Goal: Task Accomplishment & Management: Complete application form

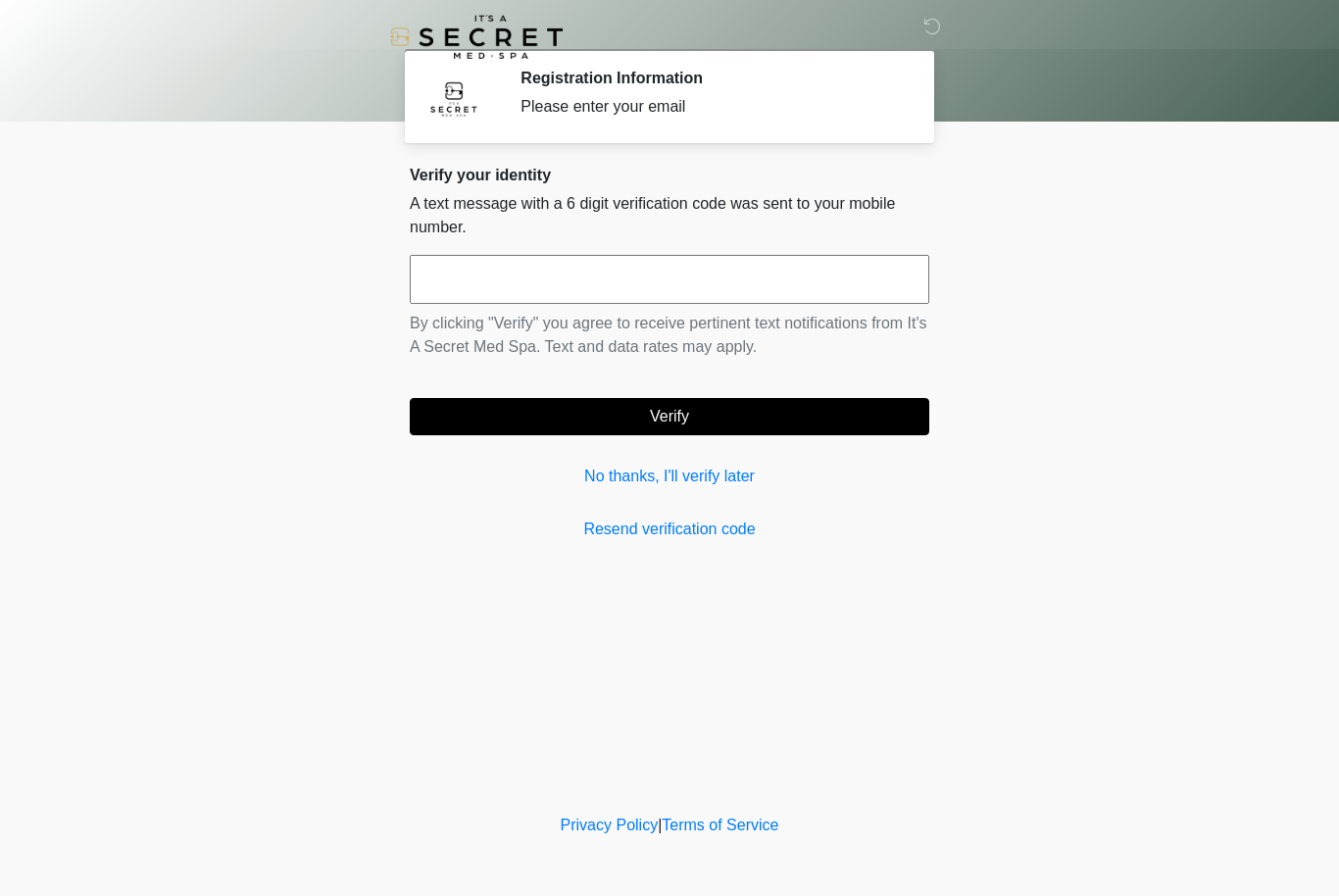
scroll to position [1, 0]
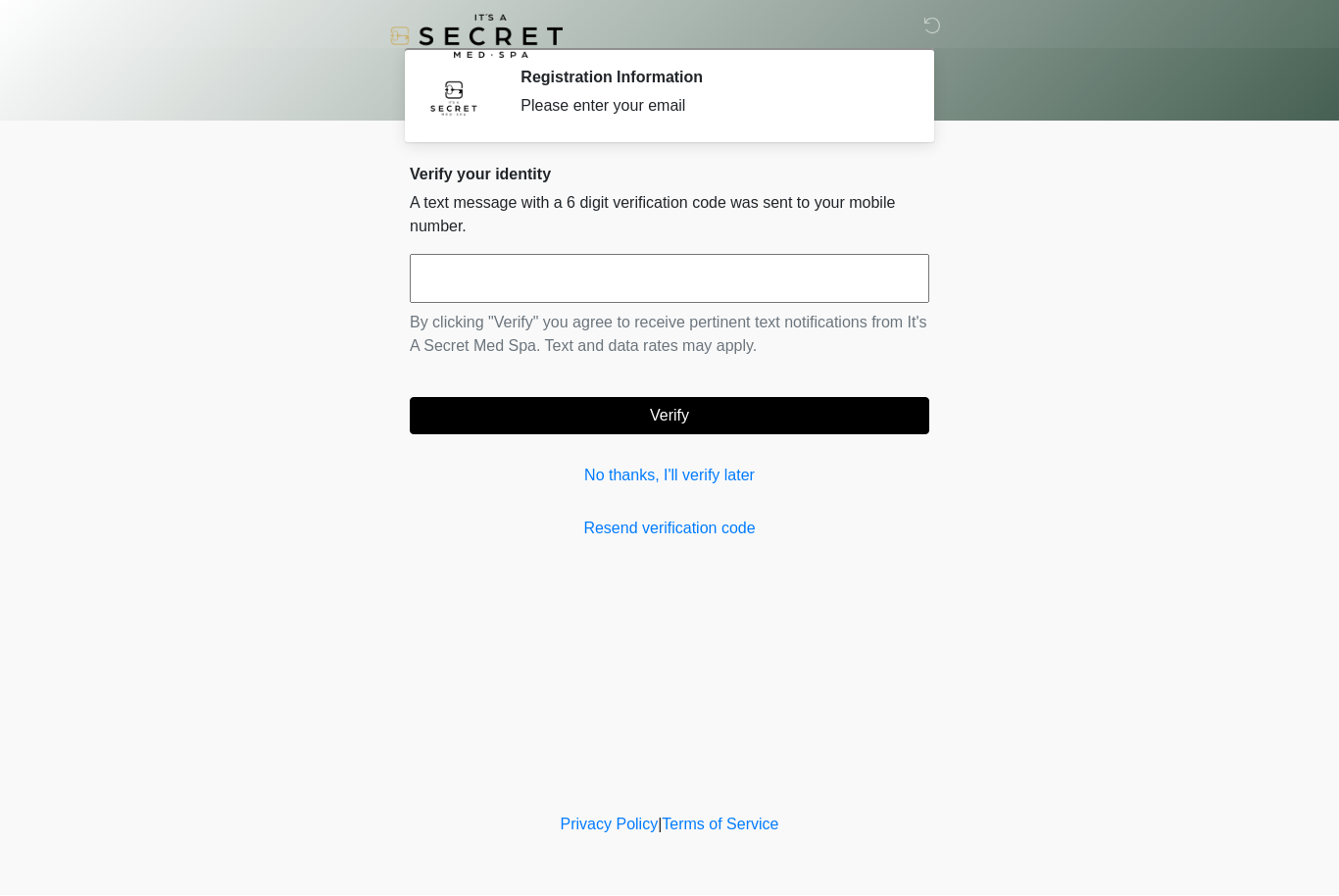
click at [719, 477] on link "No thanks, I'll verify later" at bounding box center [670, 477] width 520 height 24
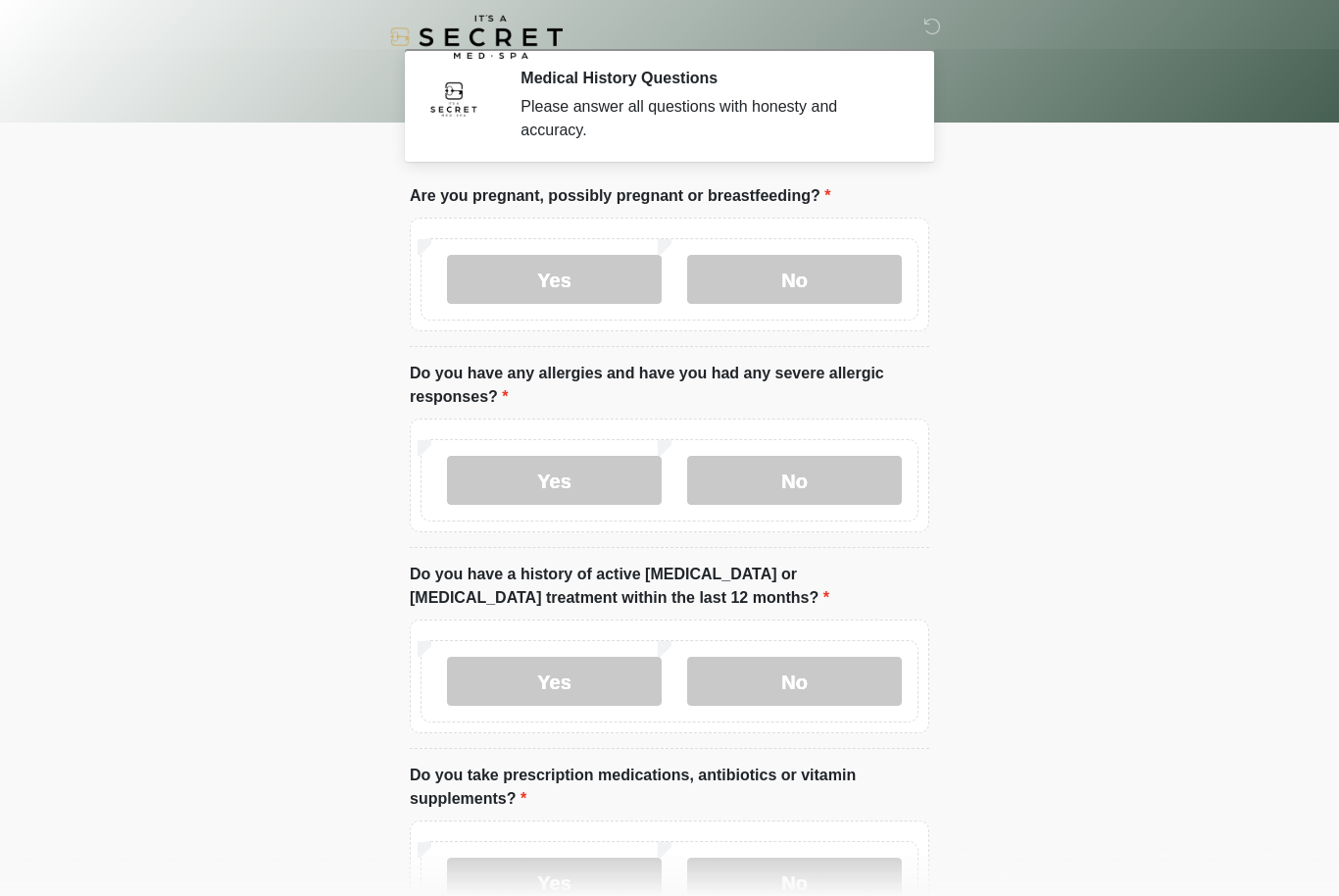
click at [822, 276] on label "No" at bounding box center [794, 279] width 215 height 49
click at [800, 487] on label "No" at bounding box center [794, 480] width 215 height 49
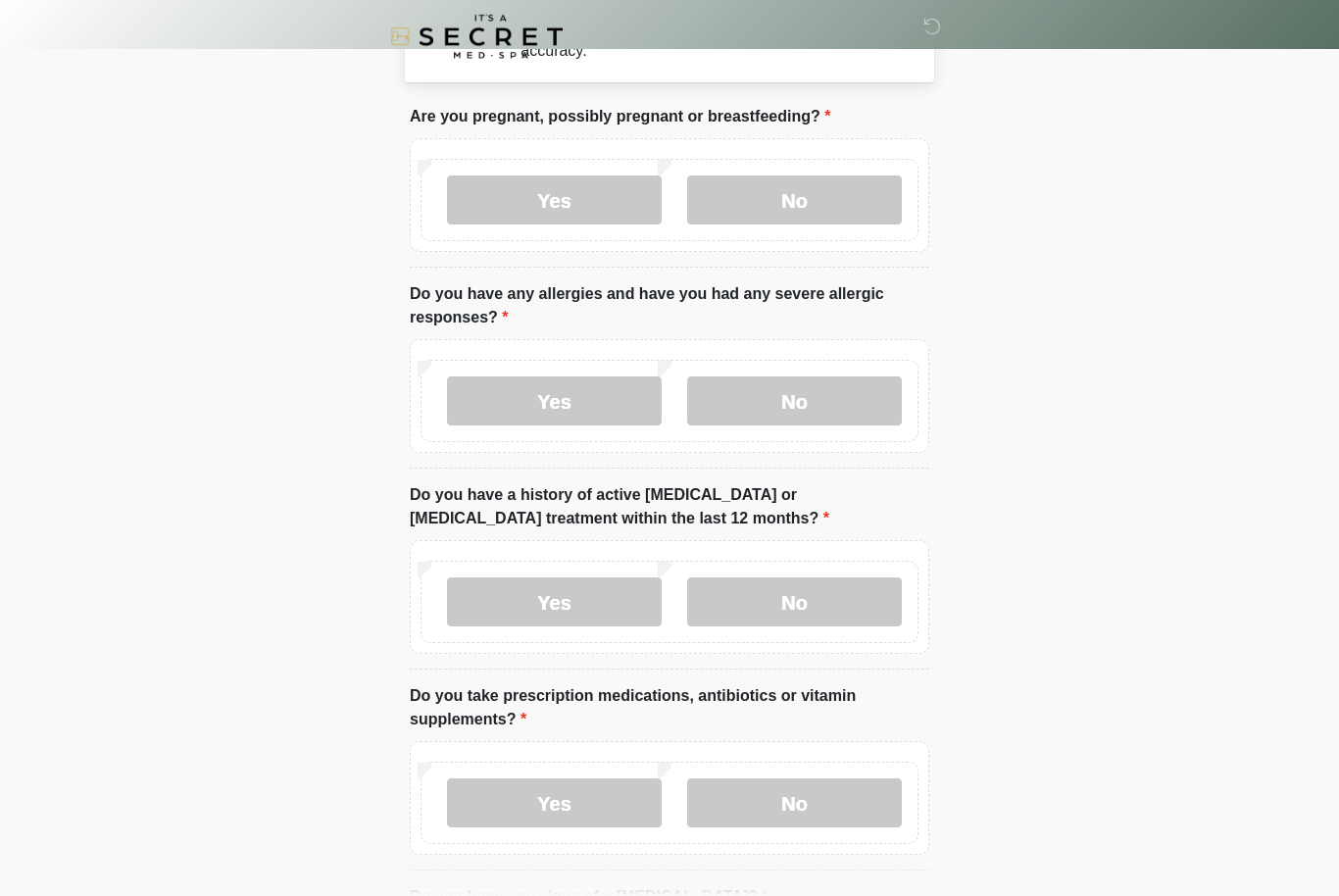
click at [839, 595] on label "No" at bounding box center [794, 602] width 215 height 49
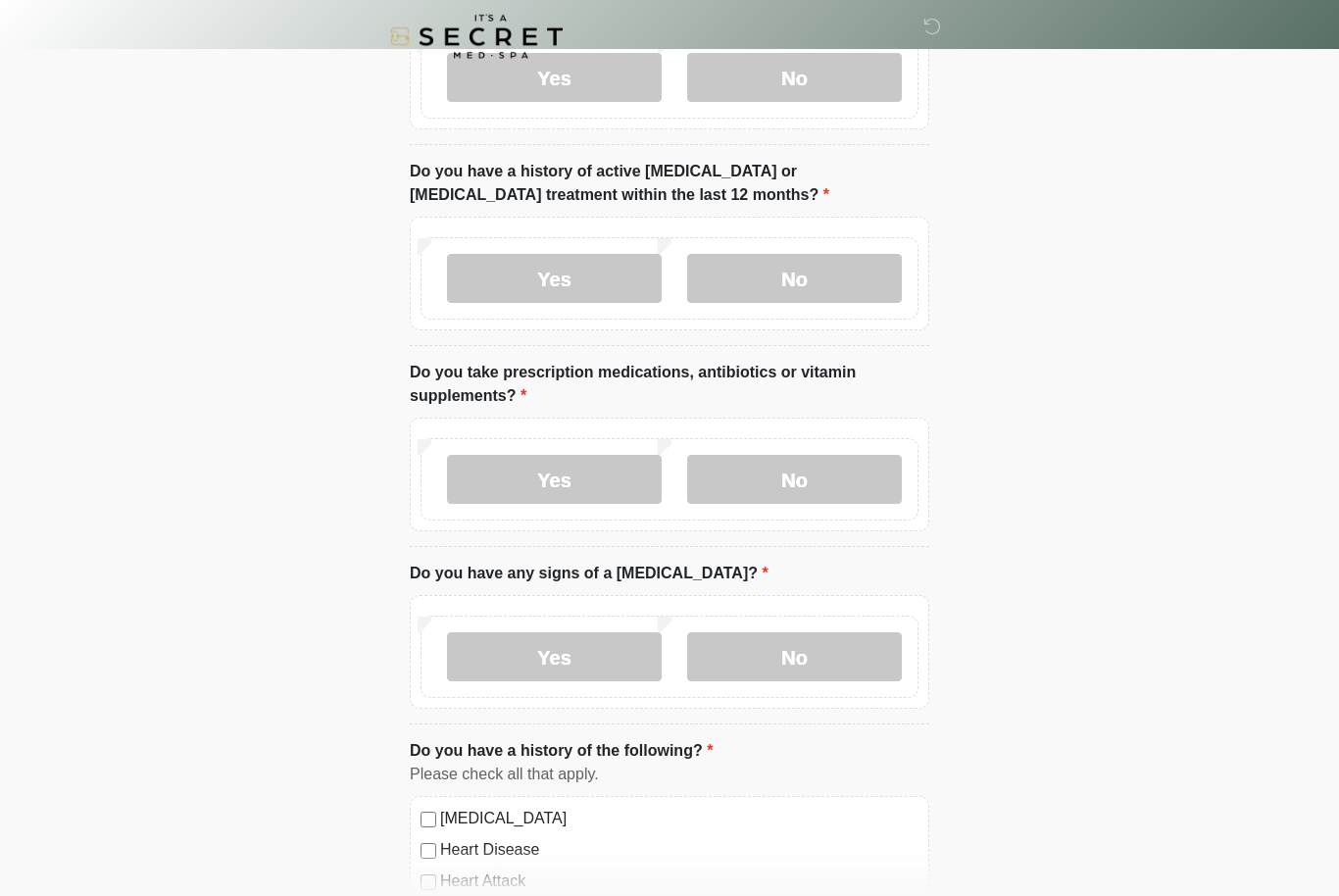
scroll to position [403, 0]
click at [835, 467] on label "No" at bounding box center [794, 479] width 215 height 49
click at [787, 652] on label "No" at bounding box center [794, 655] width 215 height 49
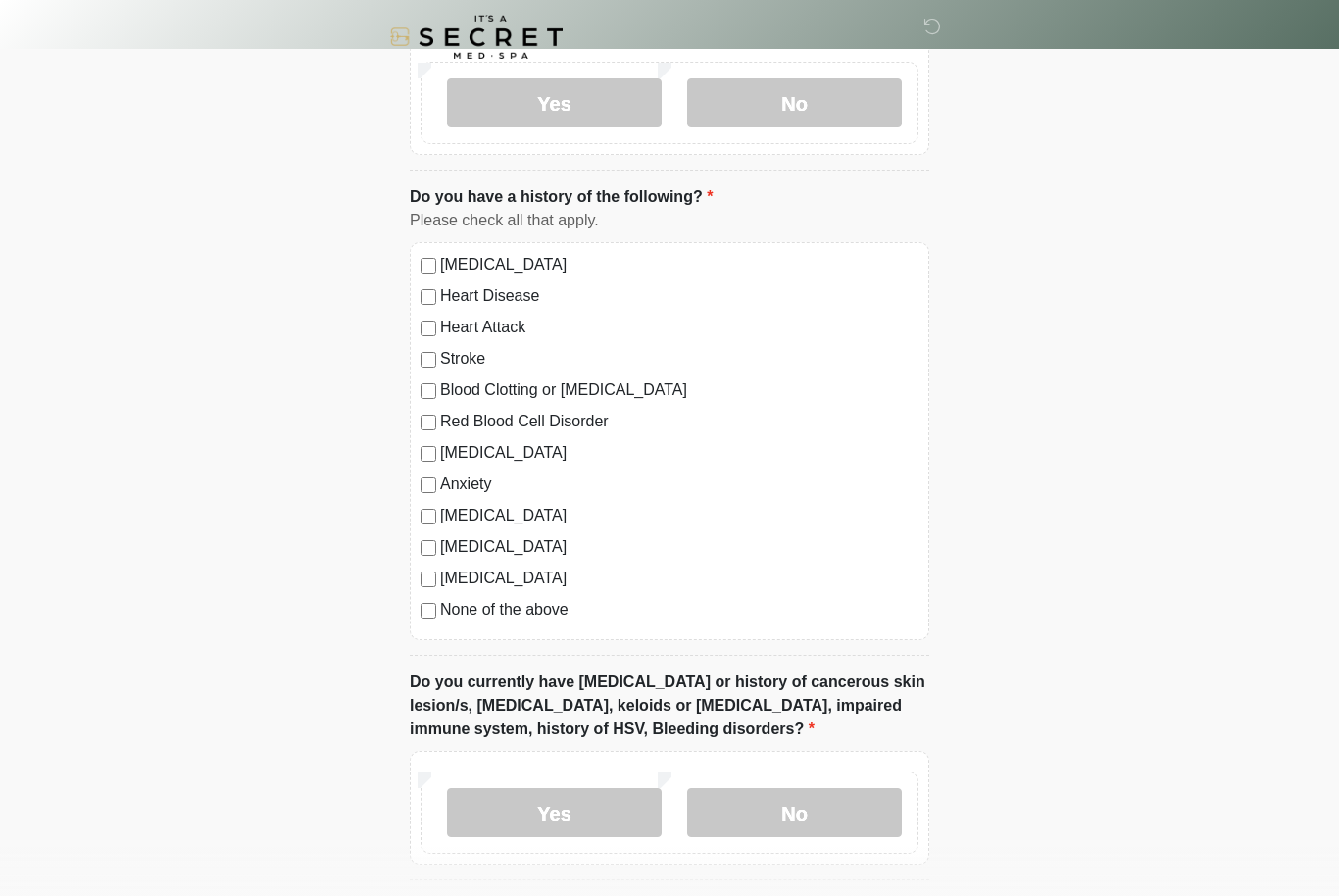
scroll to position [1005, 0]
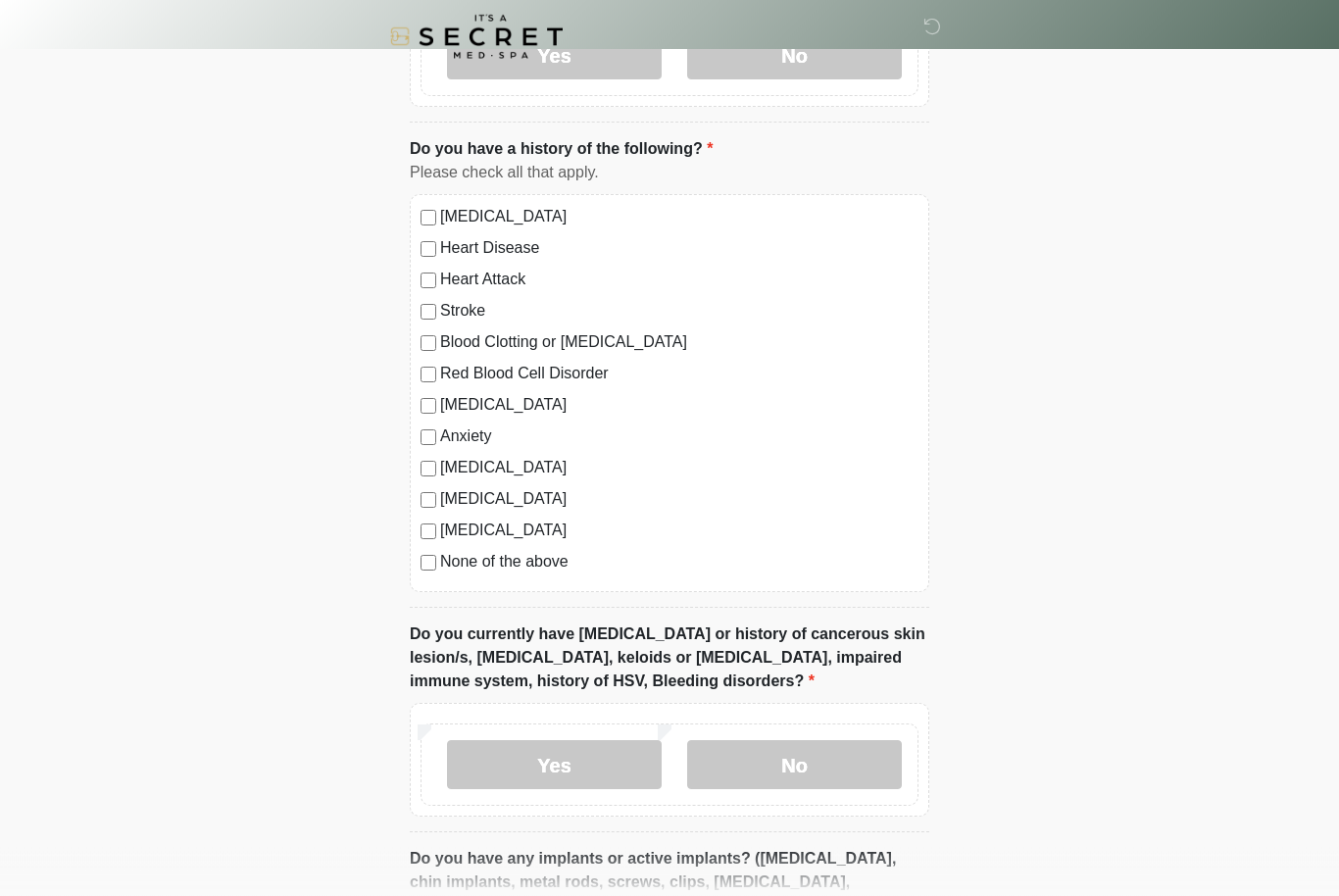
click at [790, 770] on label "No" at bounding box center [794, 766] width 215 height 49
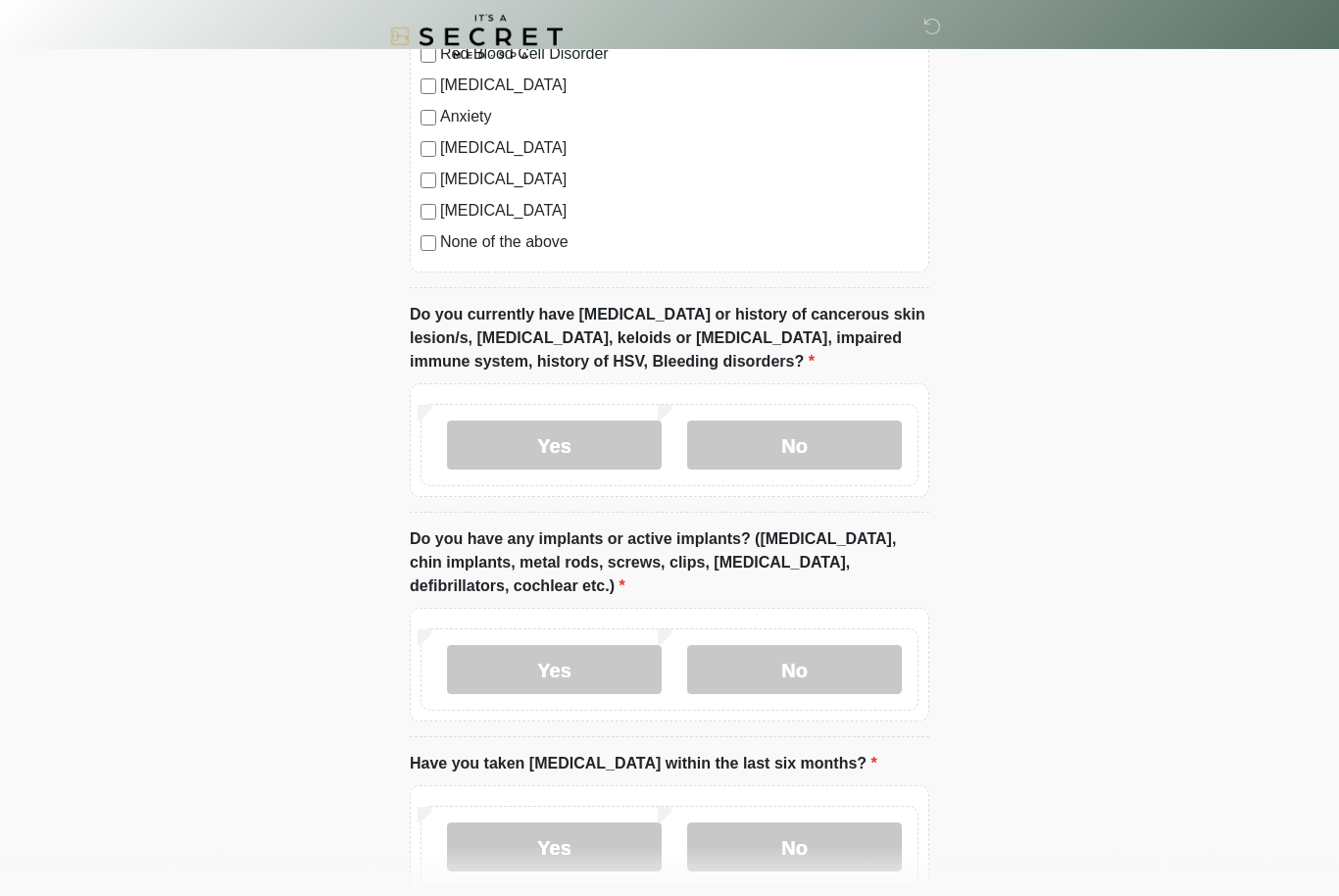
scroll to position [1331, 0]
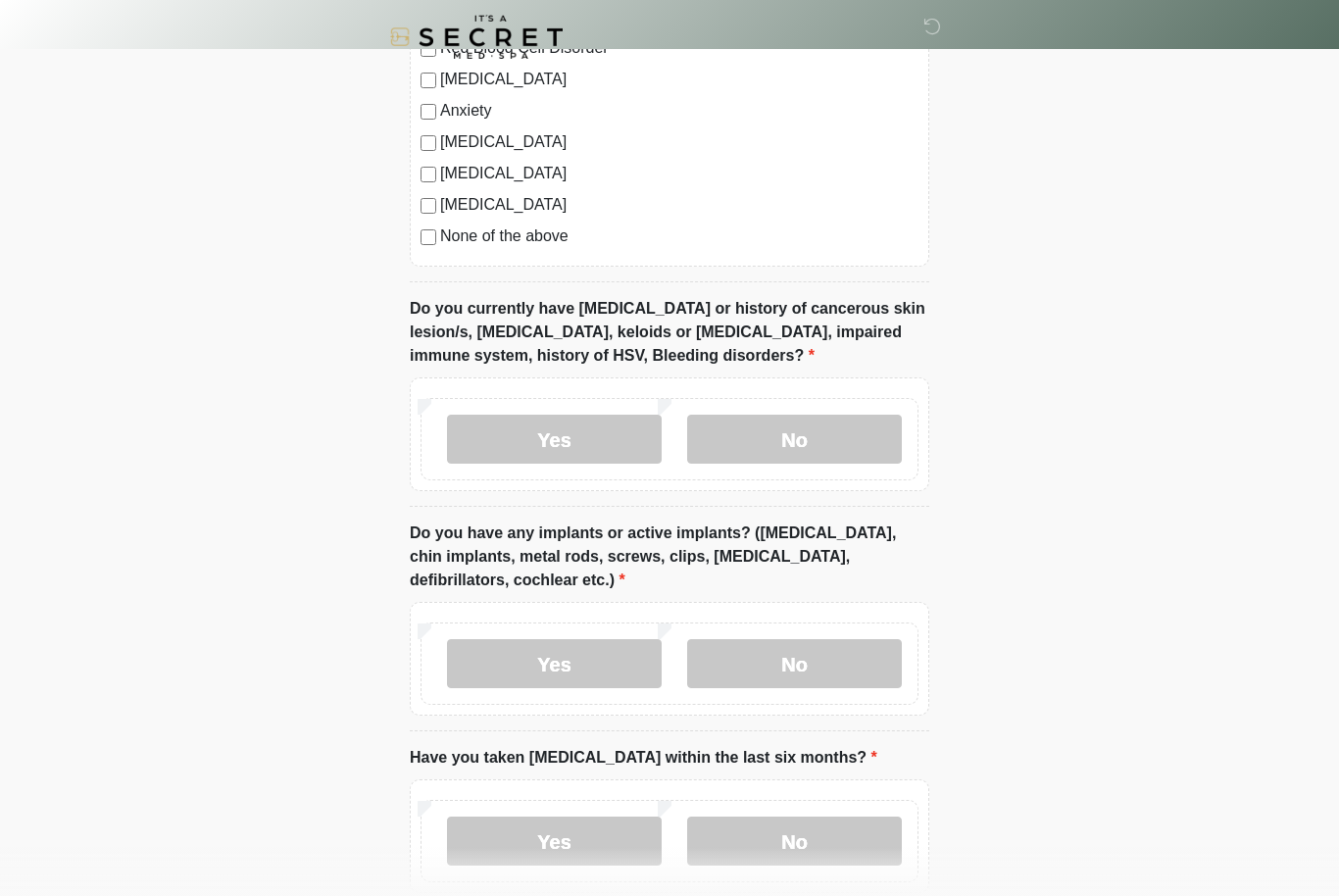
click at [818, 663] on label "No" at bounding box center [794, 663] width 215 height 49
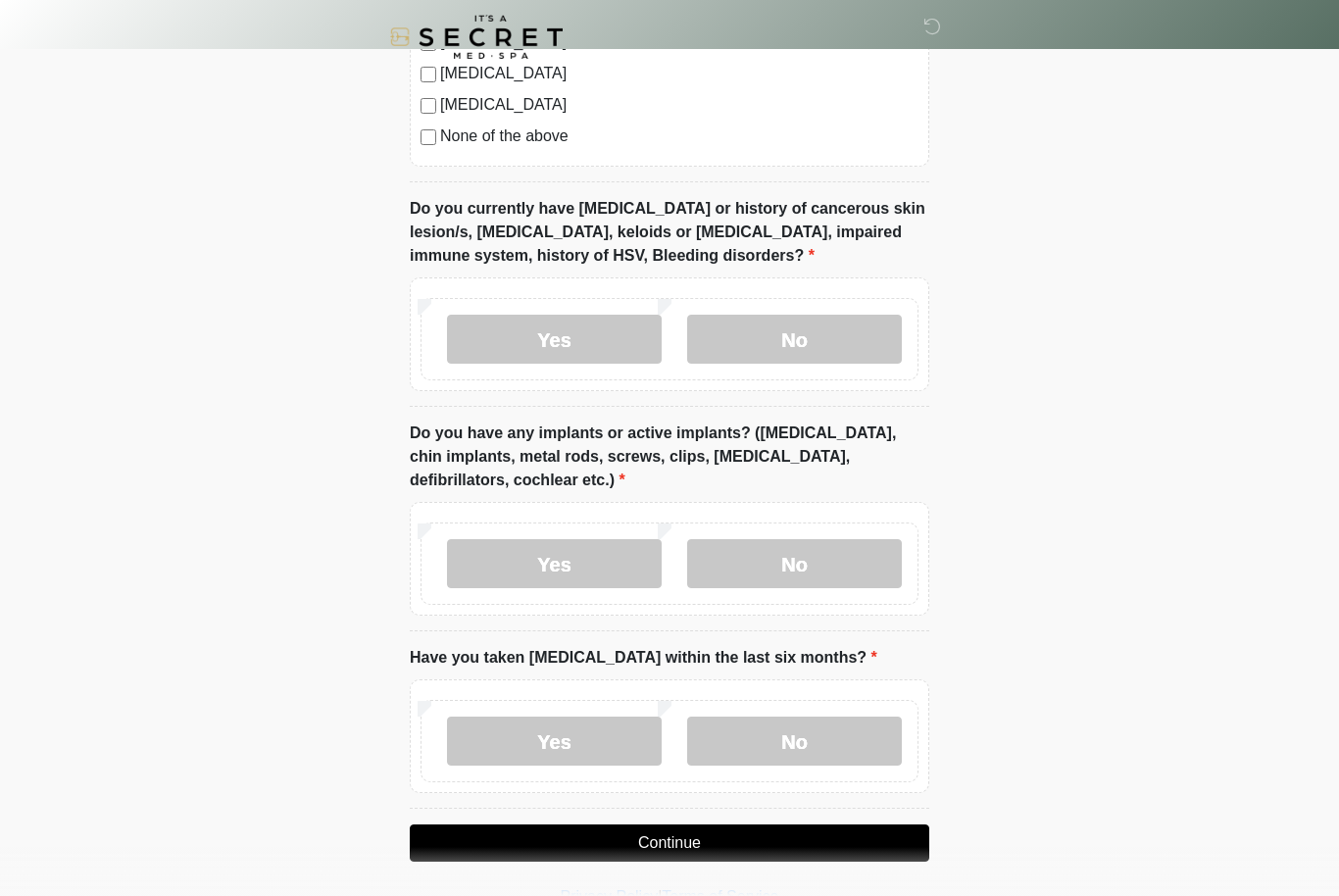
scroll to position [1434, 0]
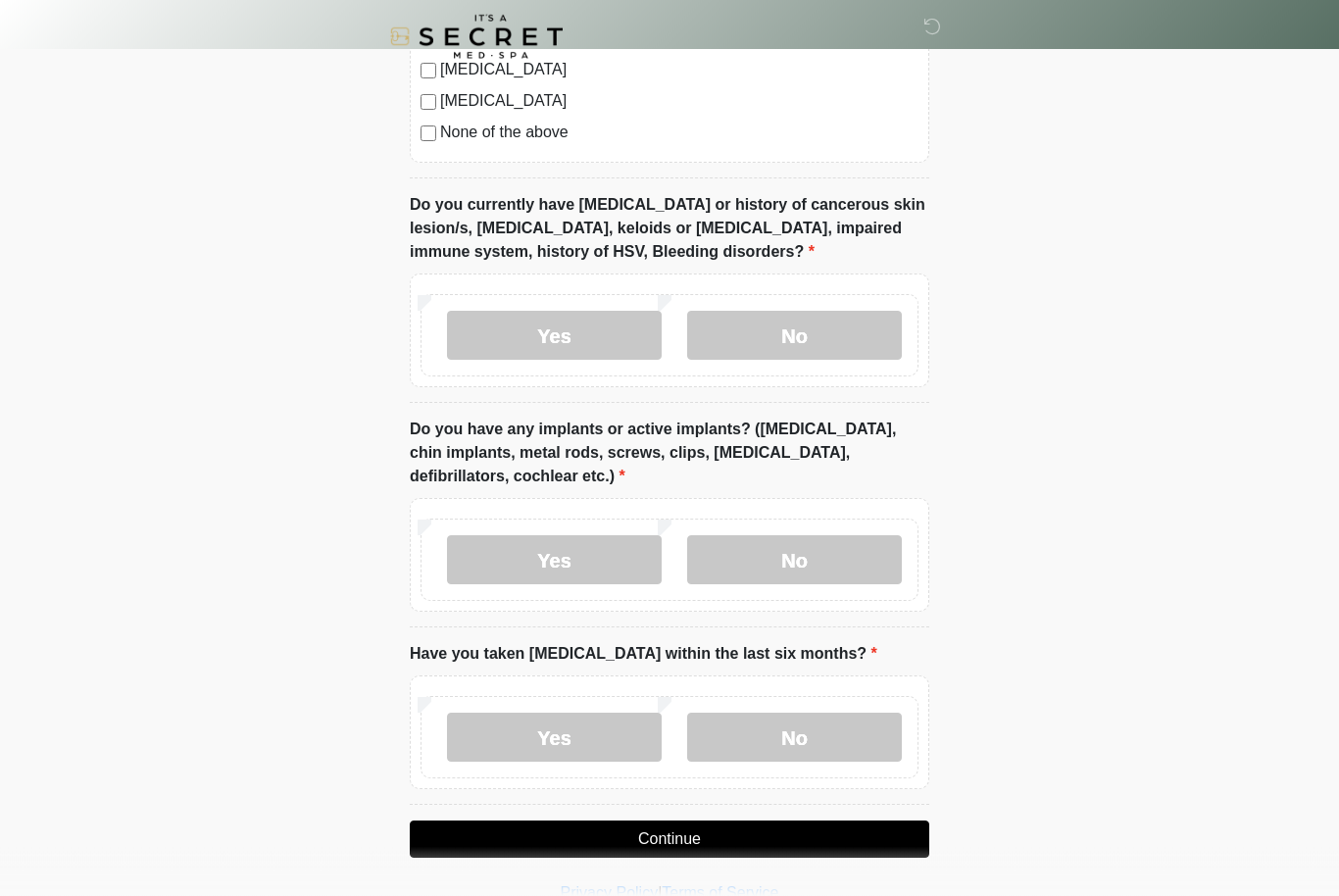
click at [839, 729] on label "No" at bounding box center [794, 738] width 215 height 49
click at [772, 839] on button "Continue" at bounding box center [670, 839] width 520 height 37
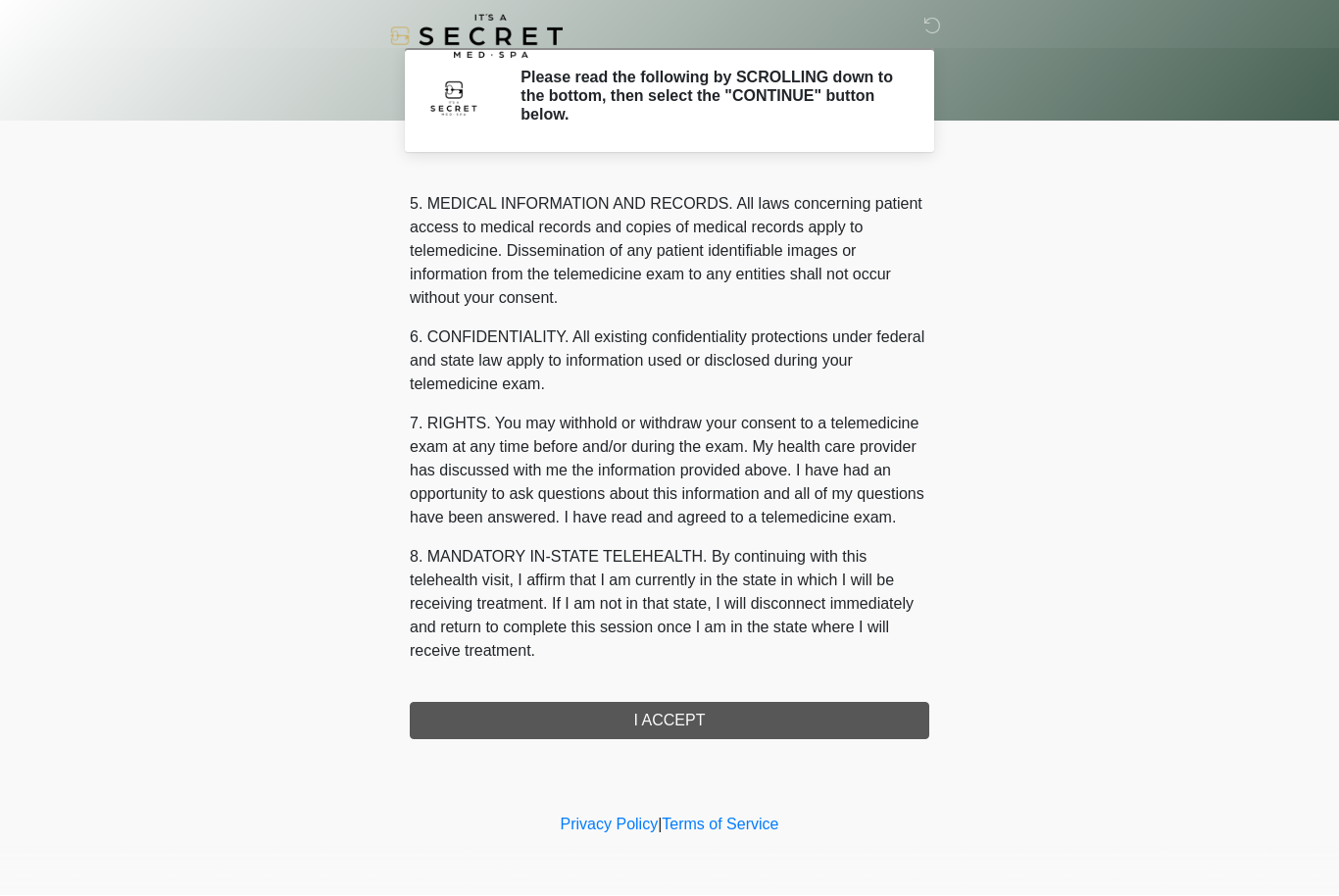
scroll to position [681, 0]
click at [706, 726] on button "I ACCEPT" at bounding box center [670, 721] width 520 height 37
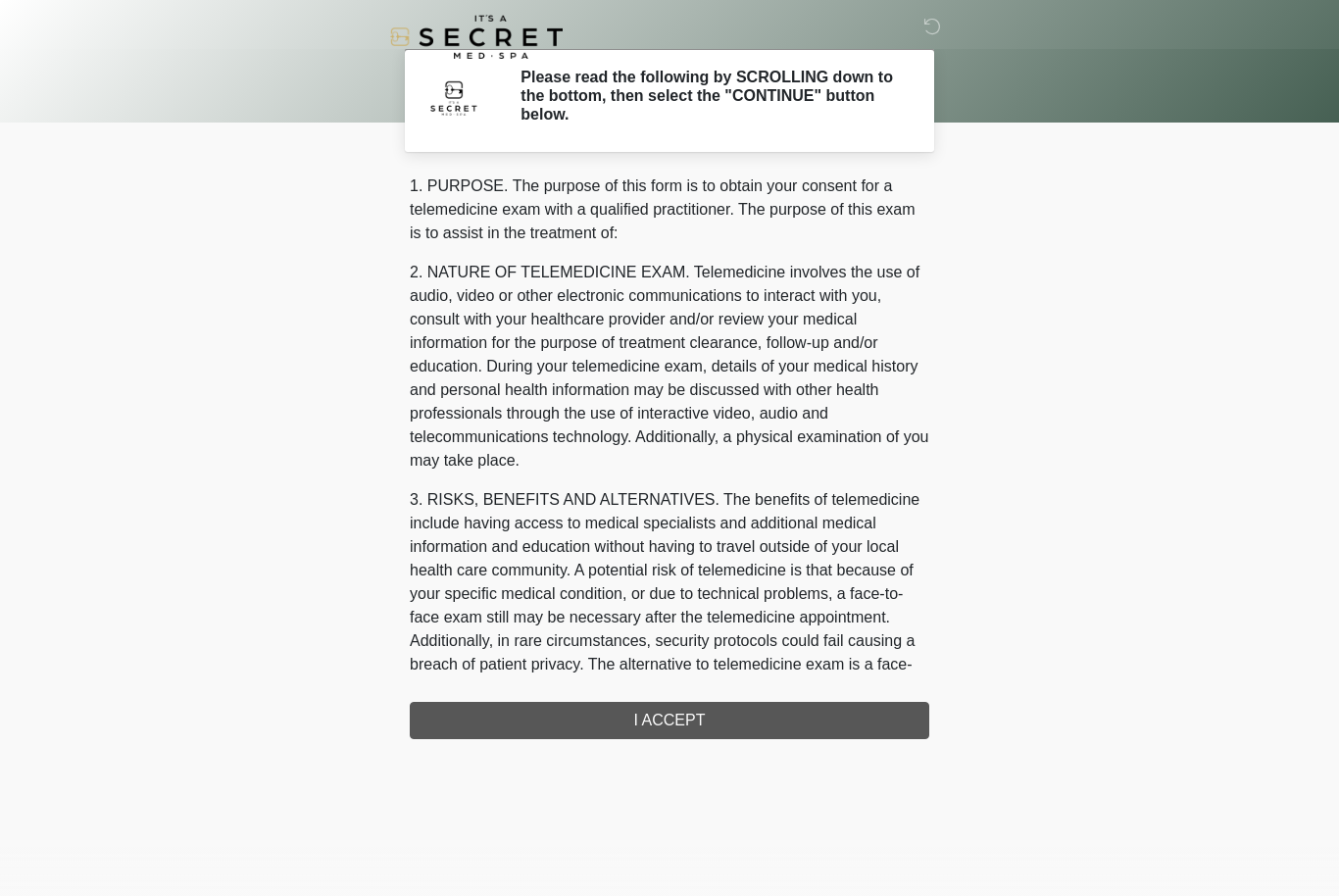
scroll to position [0, 0]
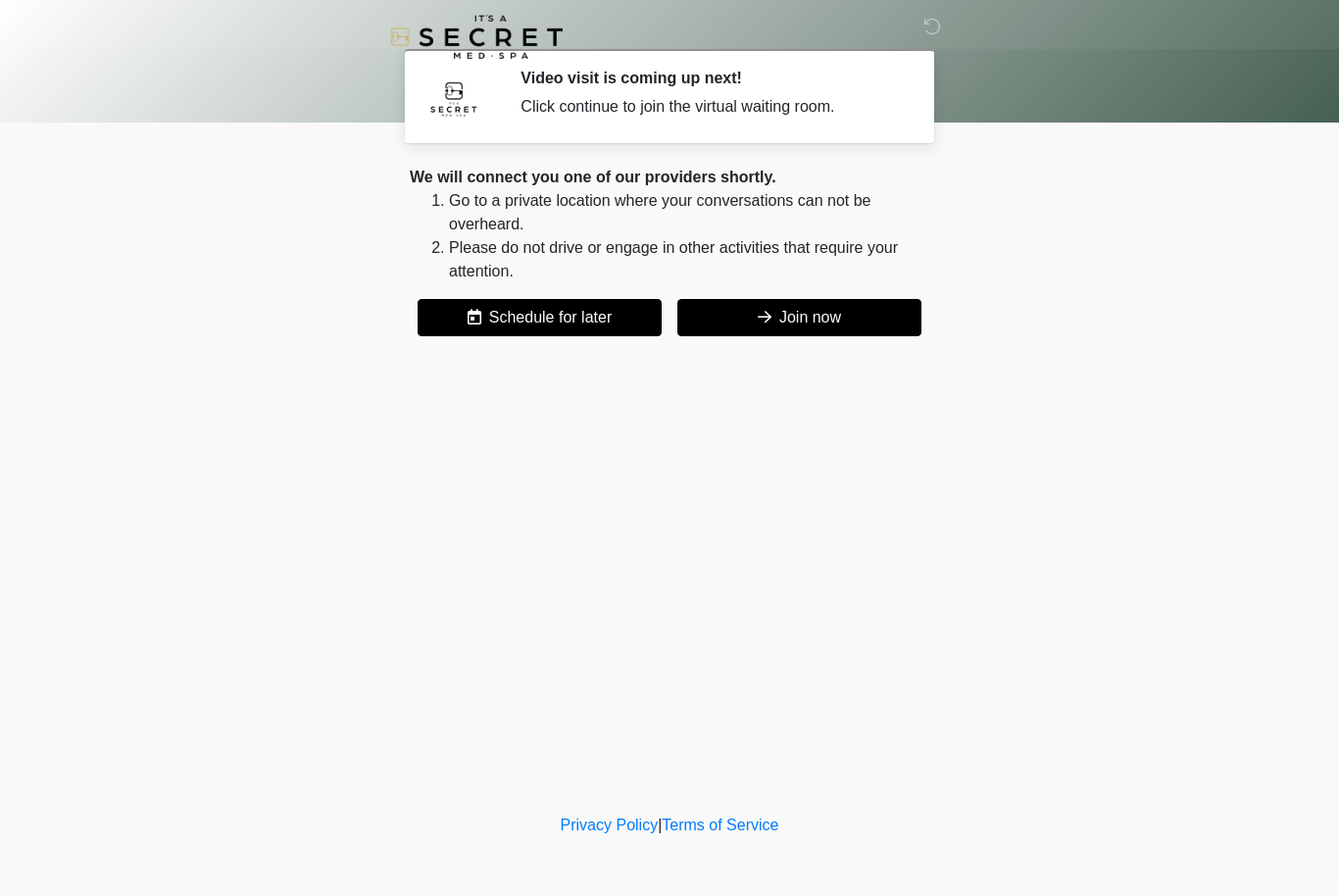
click at [861, 312] on button "Join now" at bounding box center [799, 317] width 244 height 37
